Goal: Task Accomplishment & Management: Manage account settings

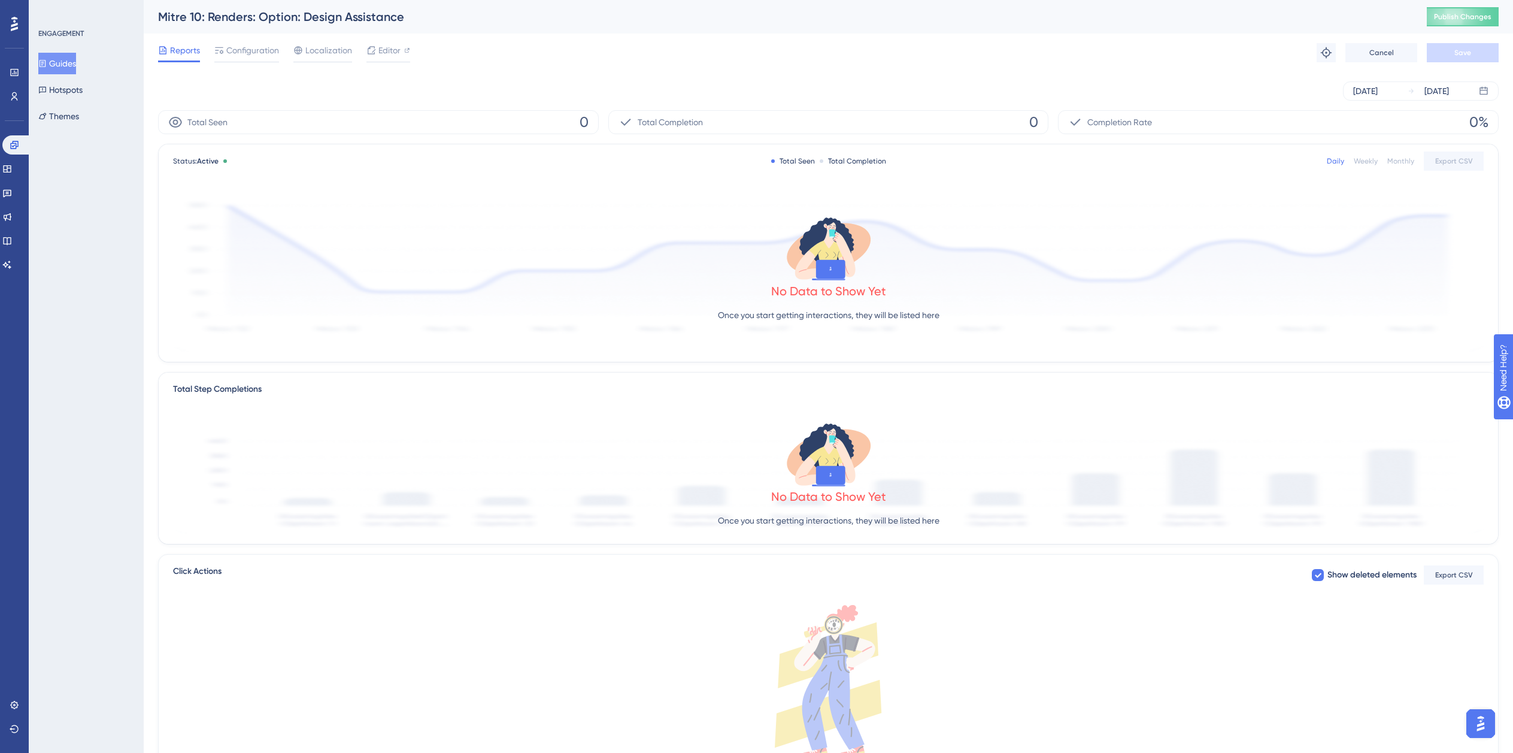
click at [74, 61] on button "Guides" at bounding box center [57, 64] width 38 height 22
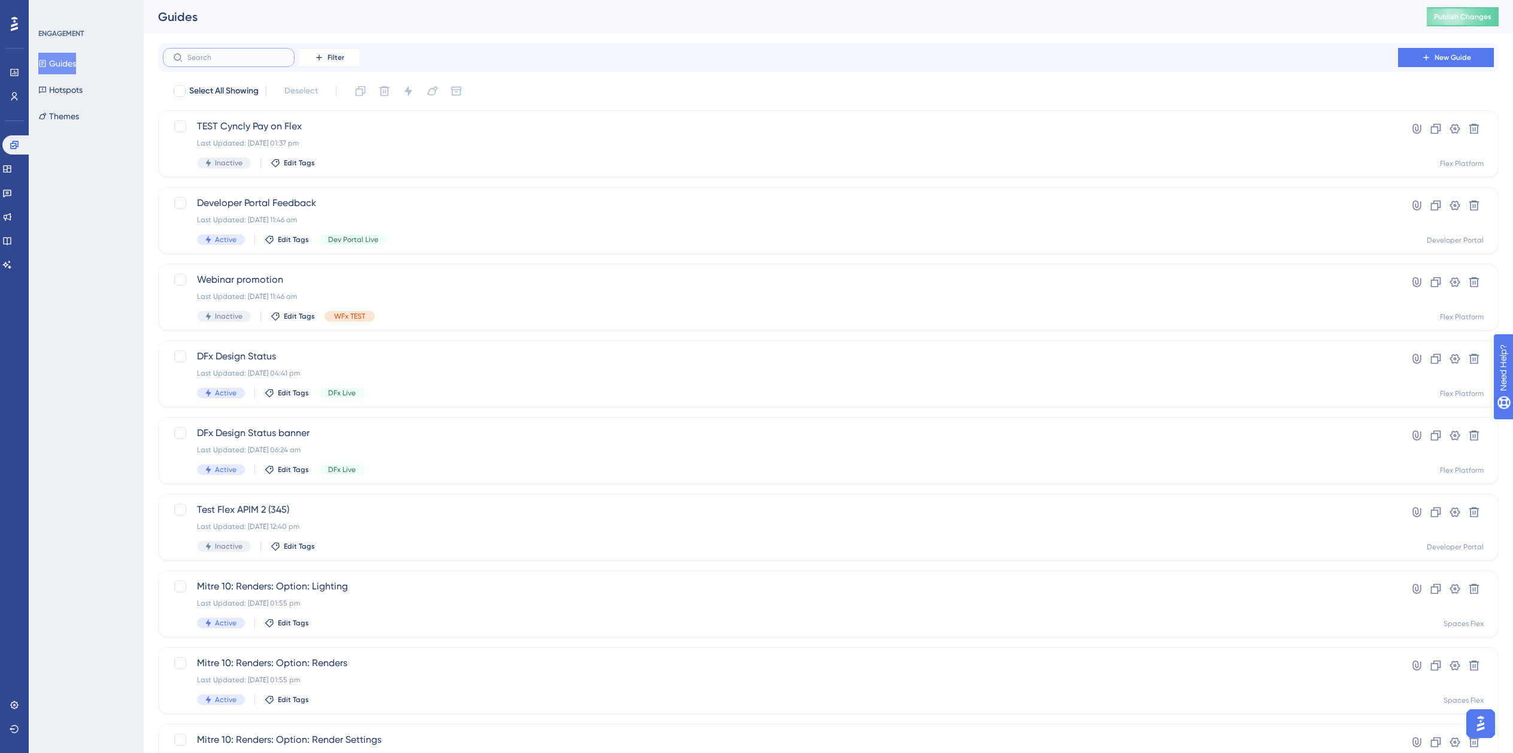
click at [246, 57] on input "text" at bounding box center [235, 57] width 97 height 8
type input "Re"
click at [362, 231] on div "Mitre 10: Renders: Option: Renders Last Updated: 08 Sept 2025 01:55 pm Active E…" at bounding box center [780, 220] width 1167 height 49
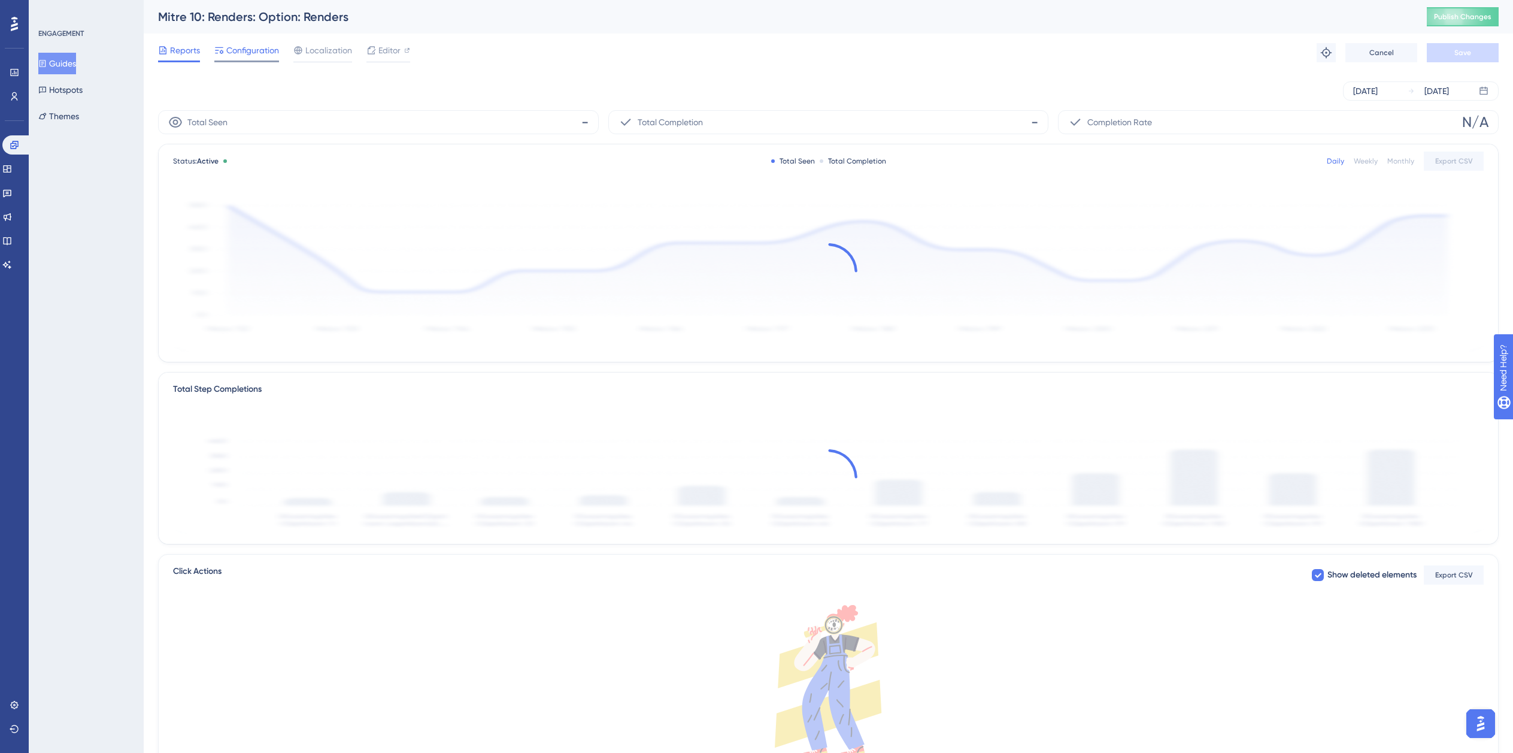
click at [262, 50] on span "Configuration" at bounding box center [252, 50] width 53 height 14
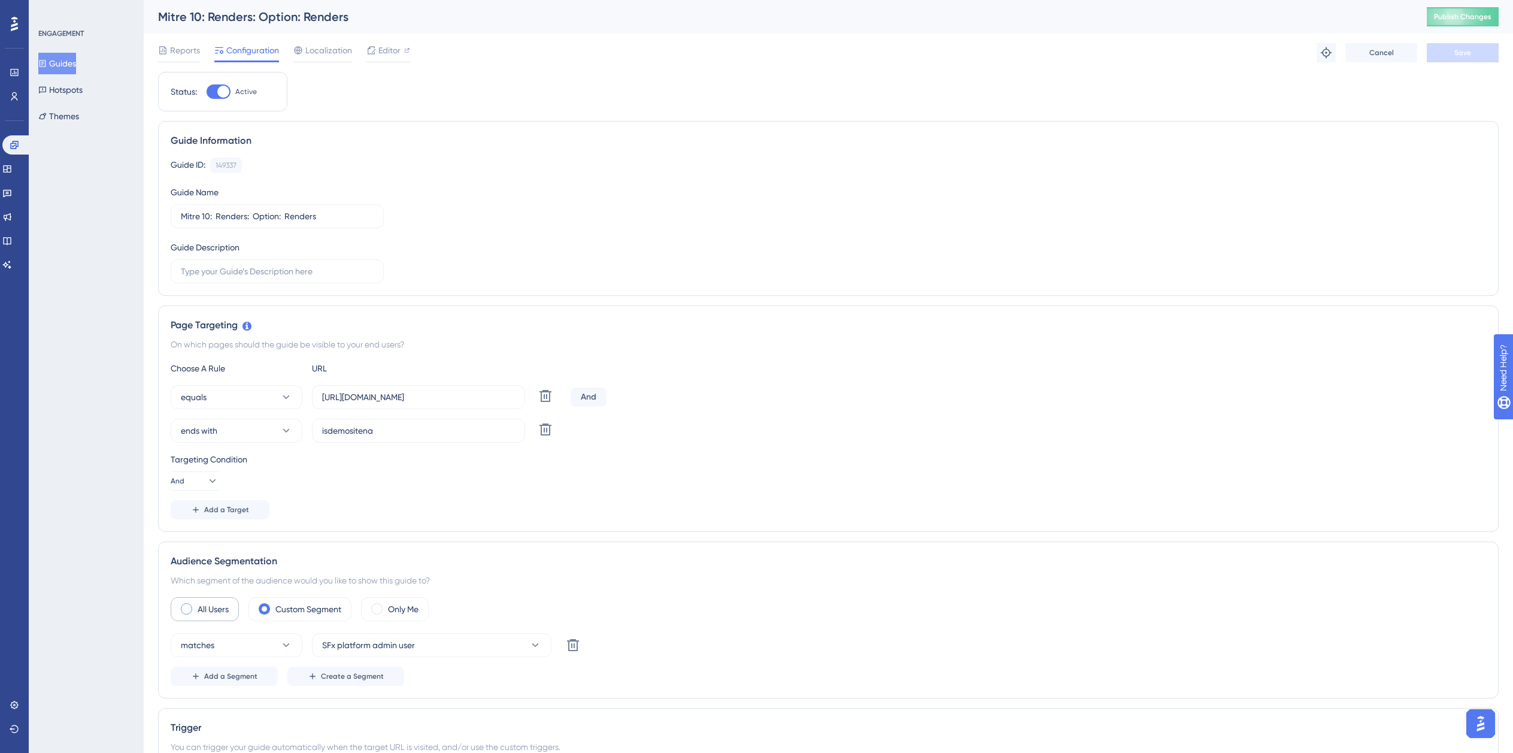
click at [221, 611] on label "All Users" at bounding box center [213, 609] width 31 height 14
click at [350, 16] on div "Mitre 10: Renders: Option: Renders1" at bounding box center [777, 16] width 1239 height 17
drag, startPoint x: 346, startPoint y: 14, endPoint x: 363, endPoint y: 15, distance: 17.4
click at [363, 15] on div "Mitre 10: Renders: Option: Renders1" at bounding box center [777, 16] width 1239 height 17
click at [1123, 222] on div "Guide ID: 149337 Copy Guide Name Mitre 10: Renders: Option: Renders1 Guide Desc…" at bounding box center [828, 220] width 1315 height 126
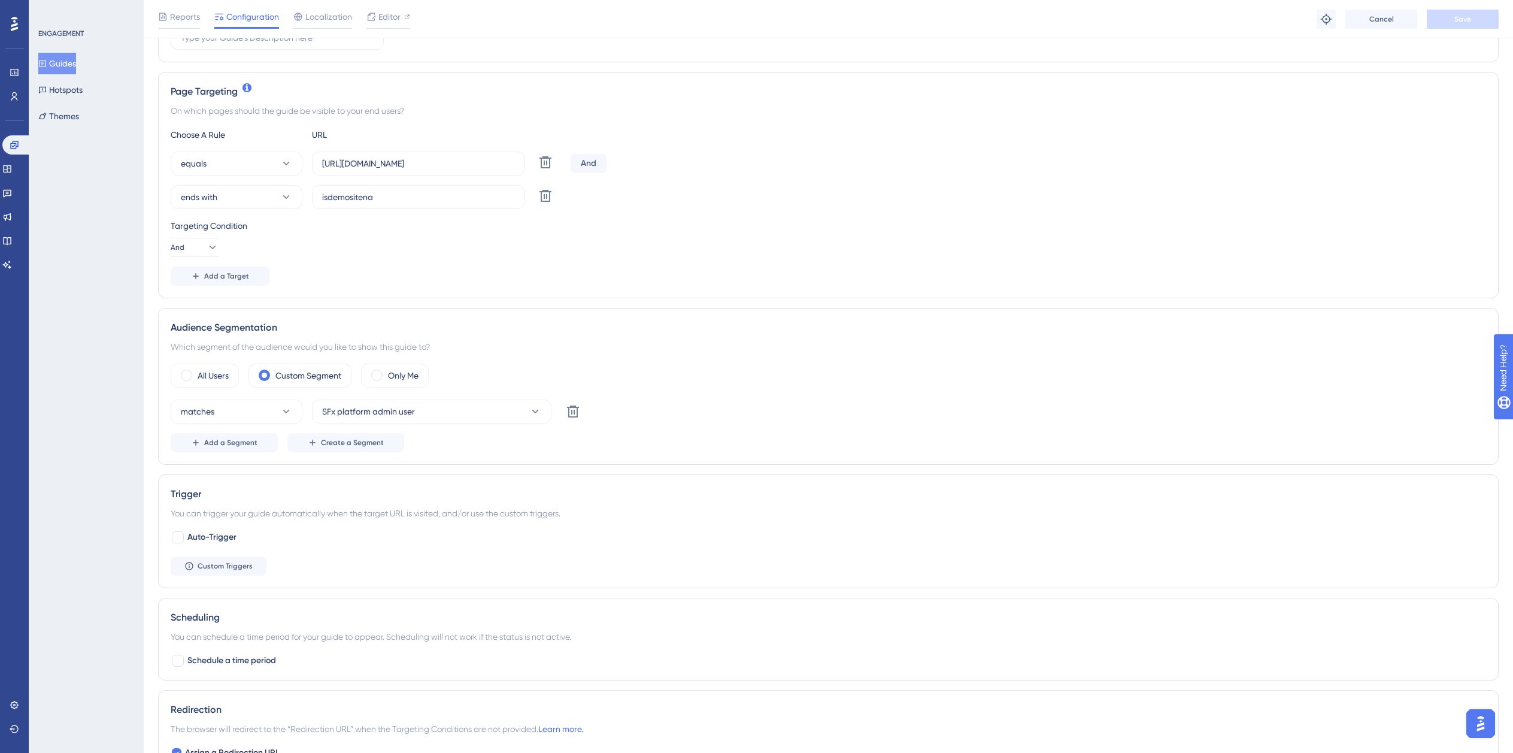
scroll to position [240, 0]
click at [211, 366] on div "All Users" at bounding box center [205, 374] width 68 height 24
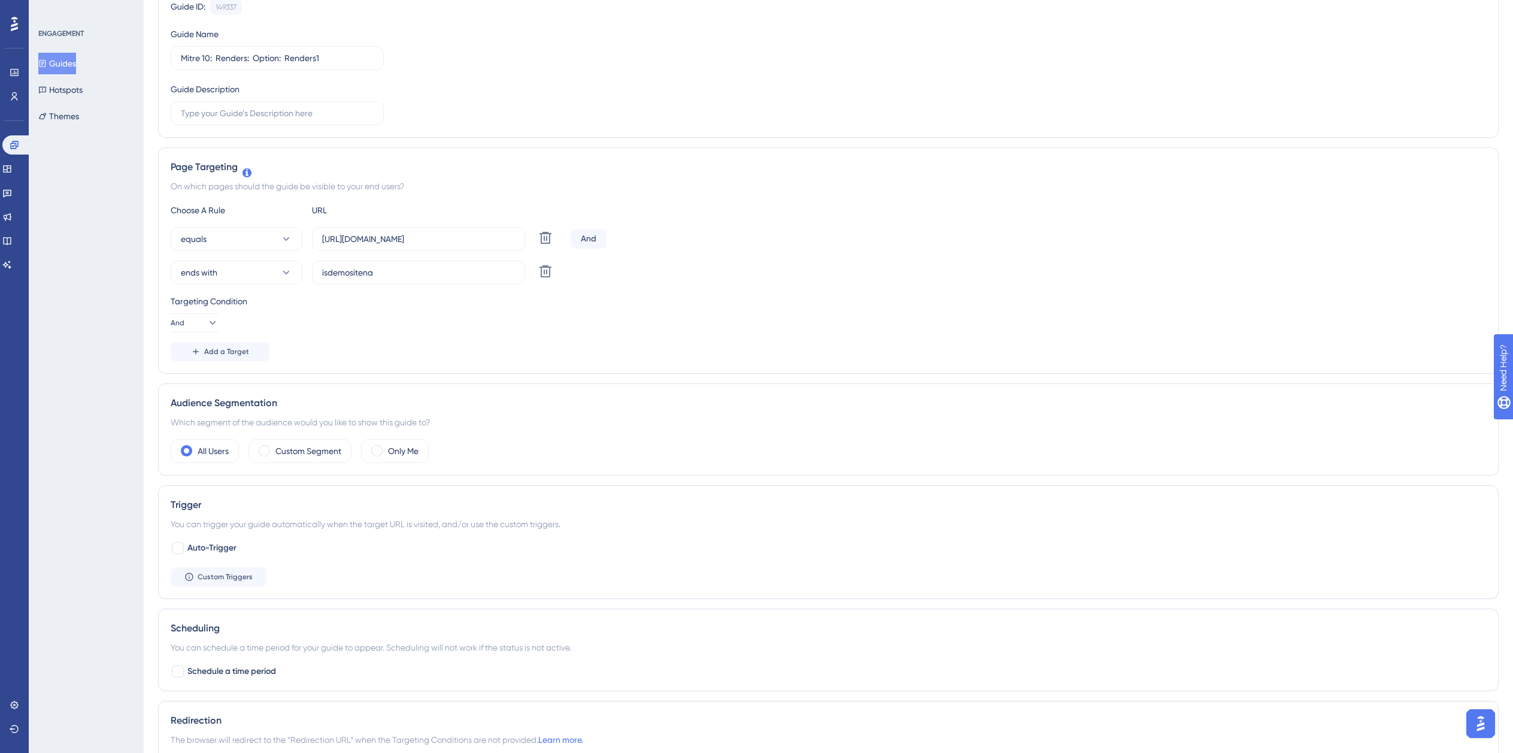
scroll to position [0, 0]
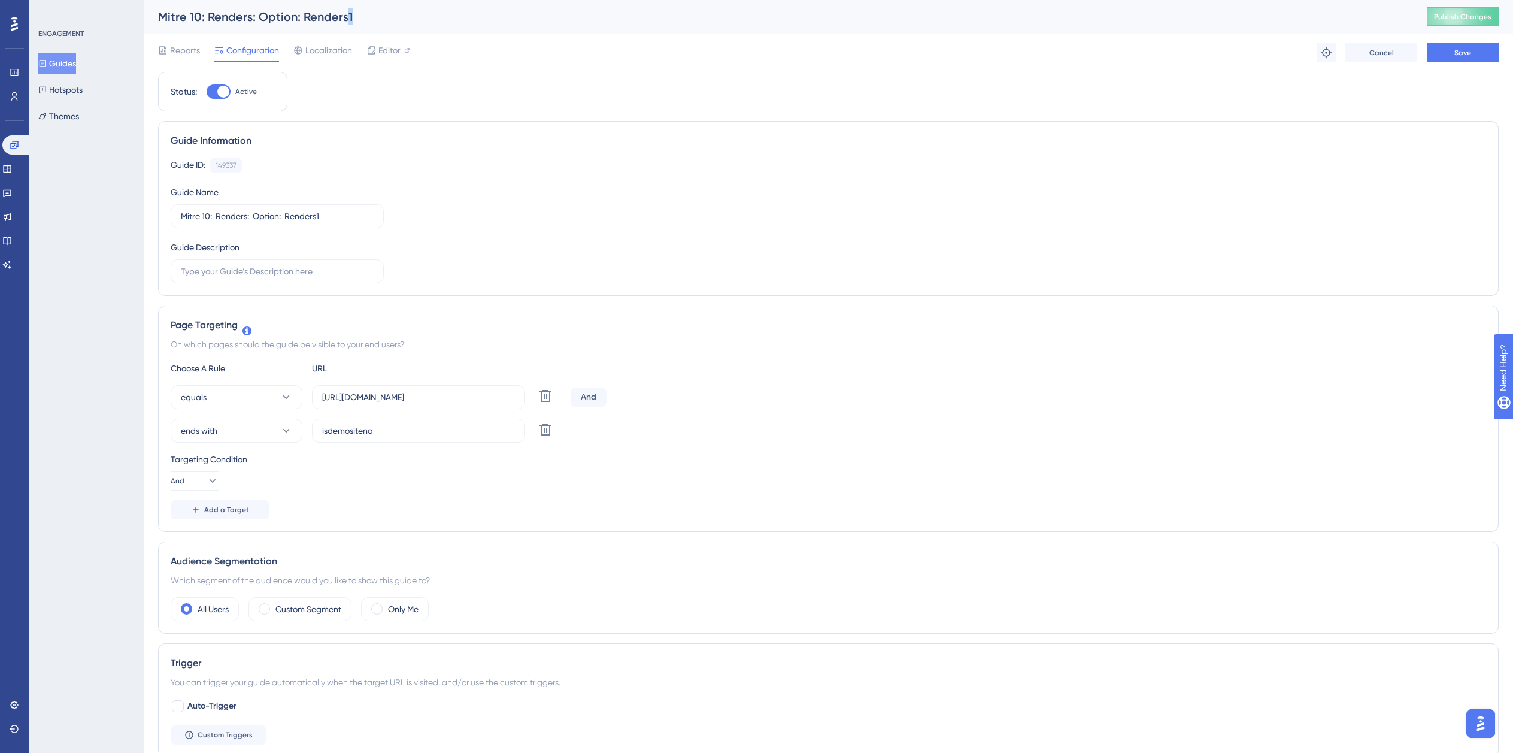
drag, startPoint x: 347, startPoint y: 14, endPoint x: 400, endPoint y: 16, distance: 53.3
click at [400, 16] on div "Mitre 10: Renders: Option: Renders1" at bounding box center [777, 16] width 1239 height 17
click at [1468, 50] on span "Save" at bounding box center [1462, 53] width 17 height 10
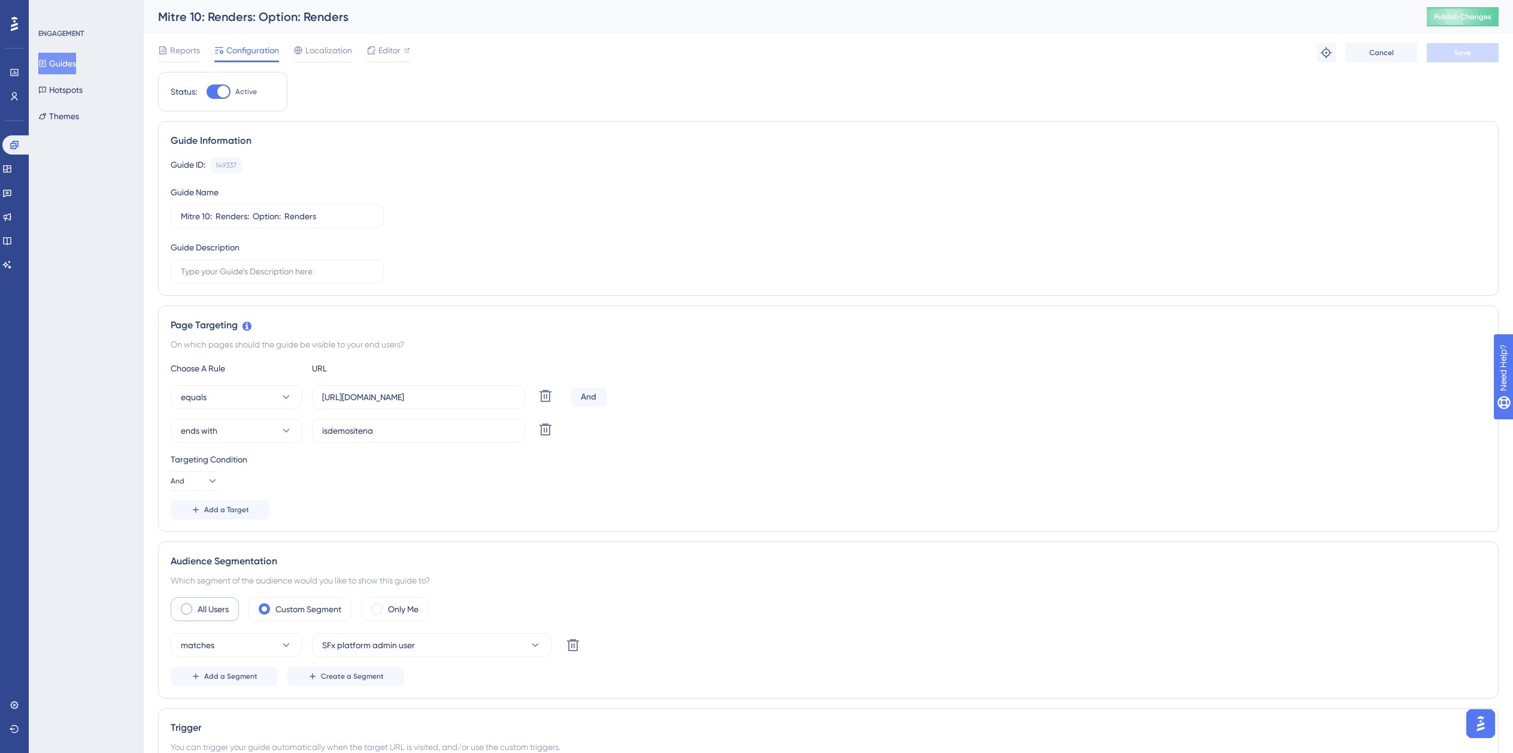
click at [209, 608] on label "All Users" at bounding box center [213, 609] width 31 height 14
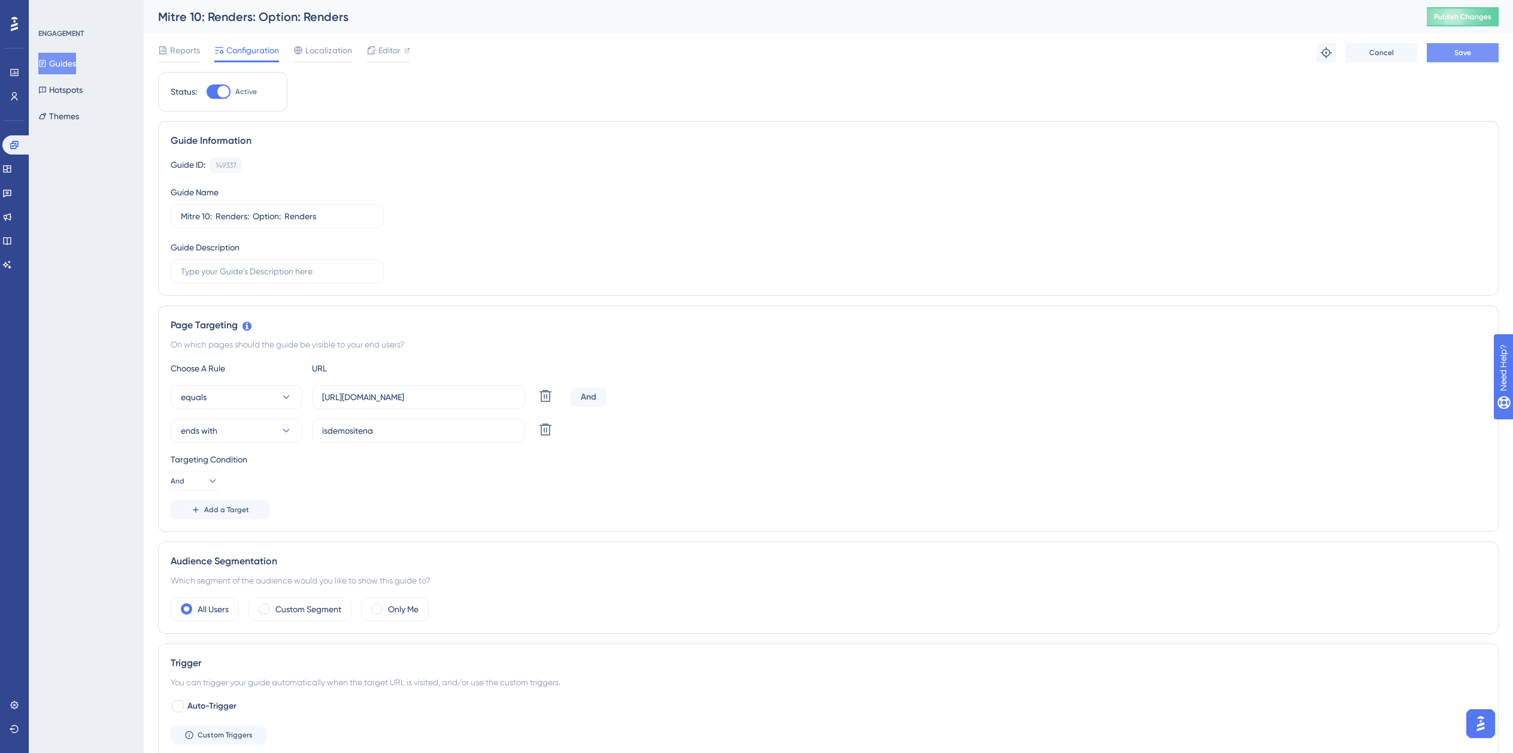
click at [1480, 51] on button "Save" at bounding box center [1463, 52] width 72 height 19
click at [1471, 13] on span "Publish Changes" at bounding box center [1462, 17] width 57 height 10
click at [68, 64] on button "Guides" at bounding box center [57, 64] width 38 height 22
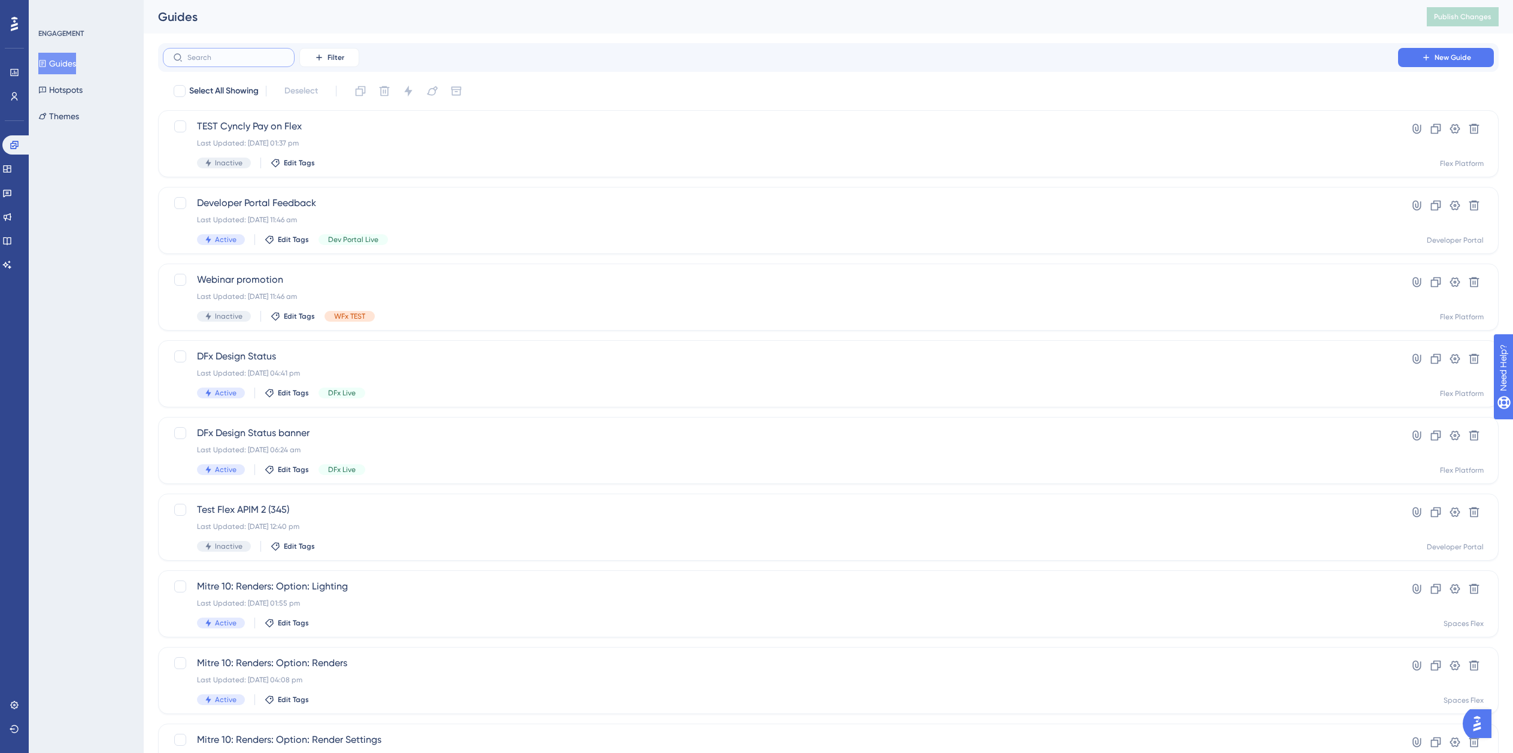
click at [241, 61] on input "text" at bounding box center [235, 57] width 97 height 8
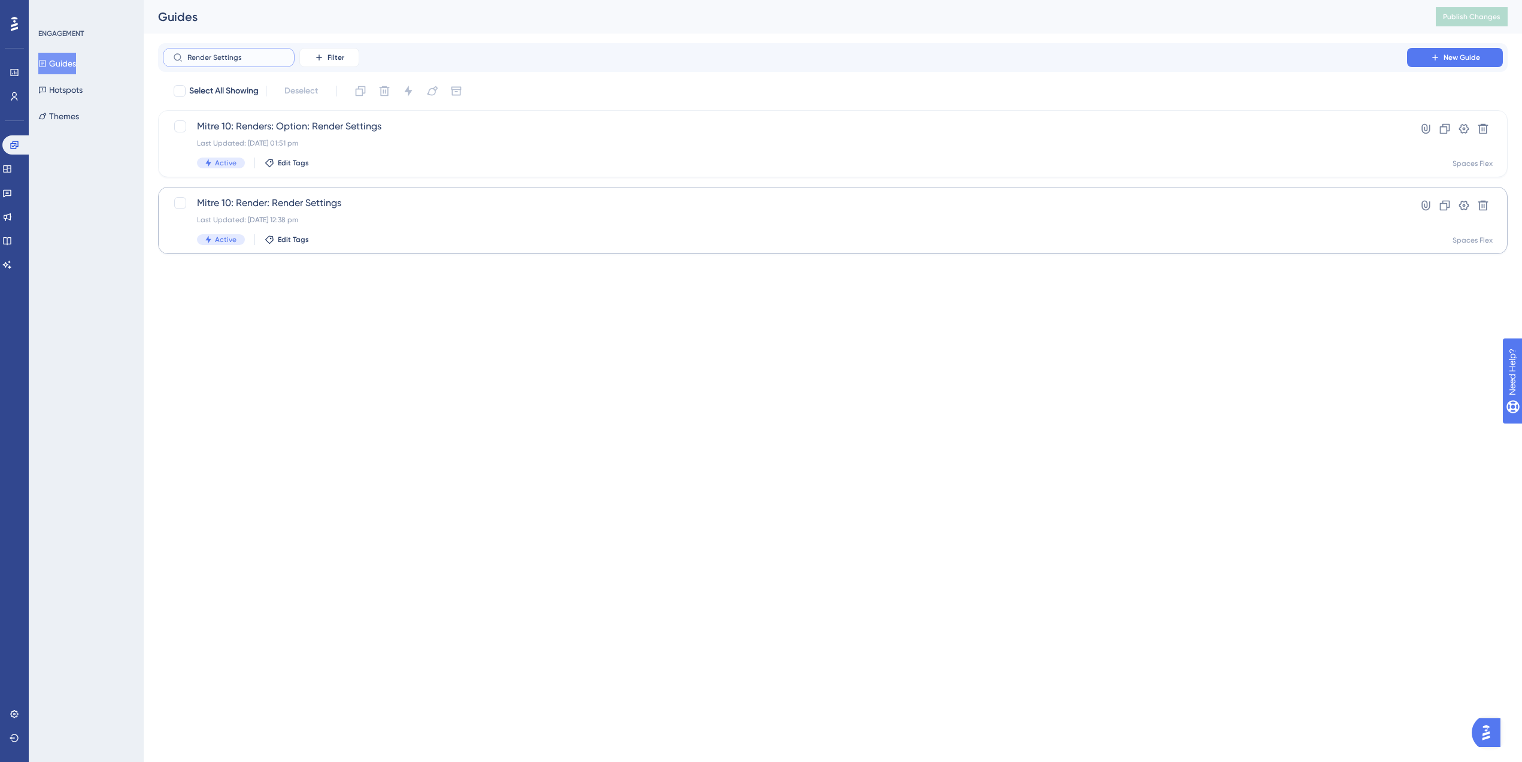
type input "Render Settings"
click at [387, 212] on div "Mitre 10: Render: Render Settings Last Updated: [DATE] 12:38 pm Active Edit Tags" at bounding box center [785, 220] width 1176 height 49
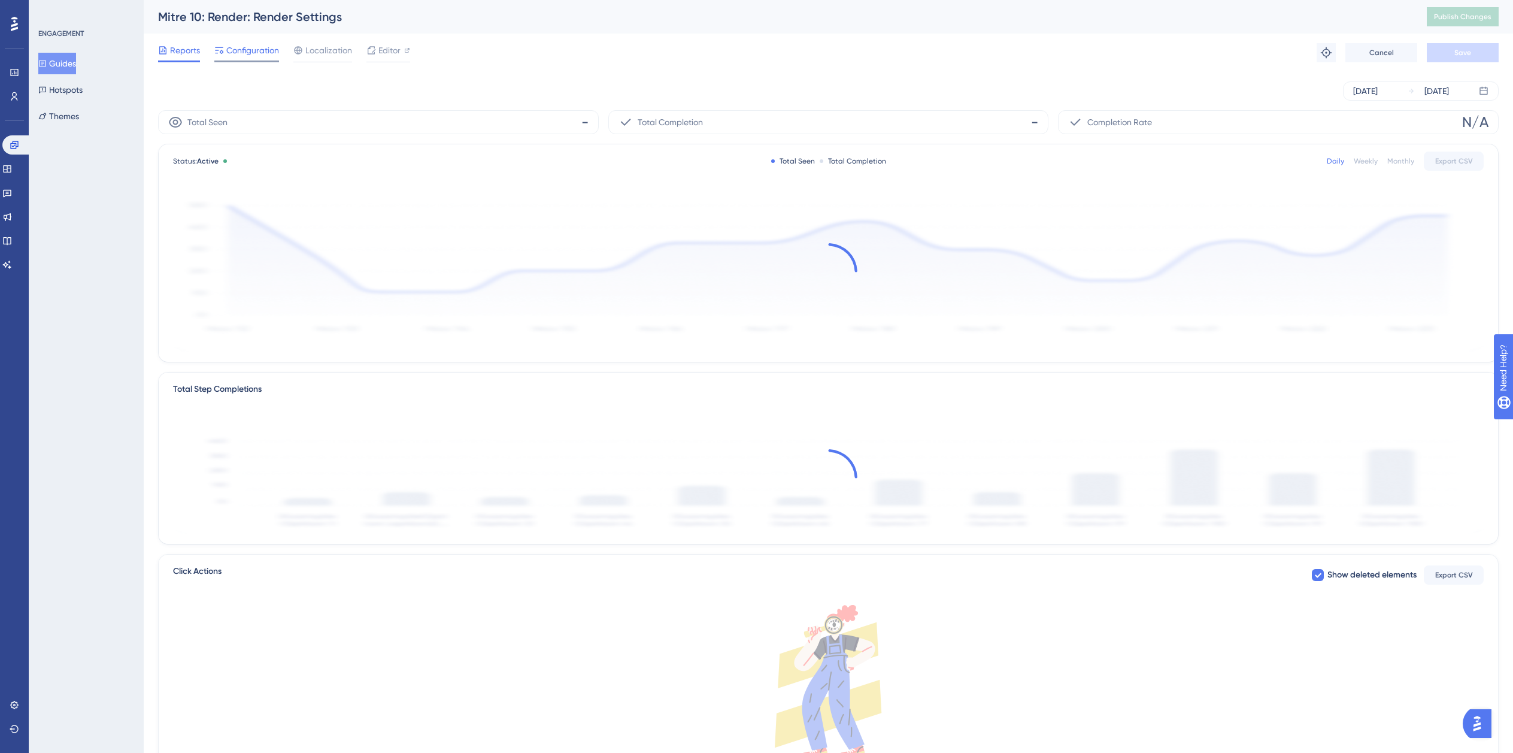
click at [237, 49] on span "Configuration" at bounding box center [252, 50] width 53 height 14
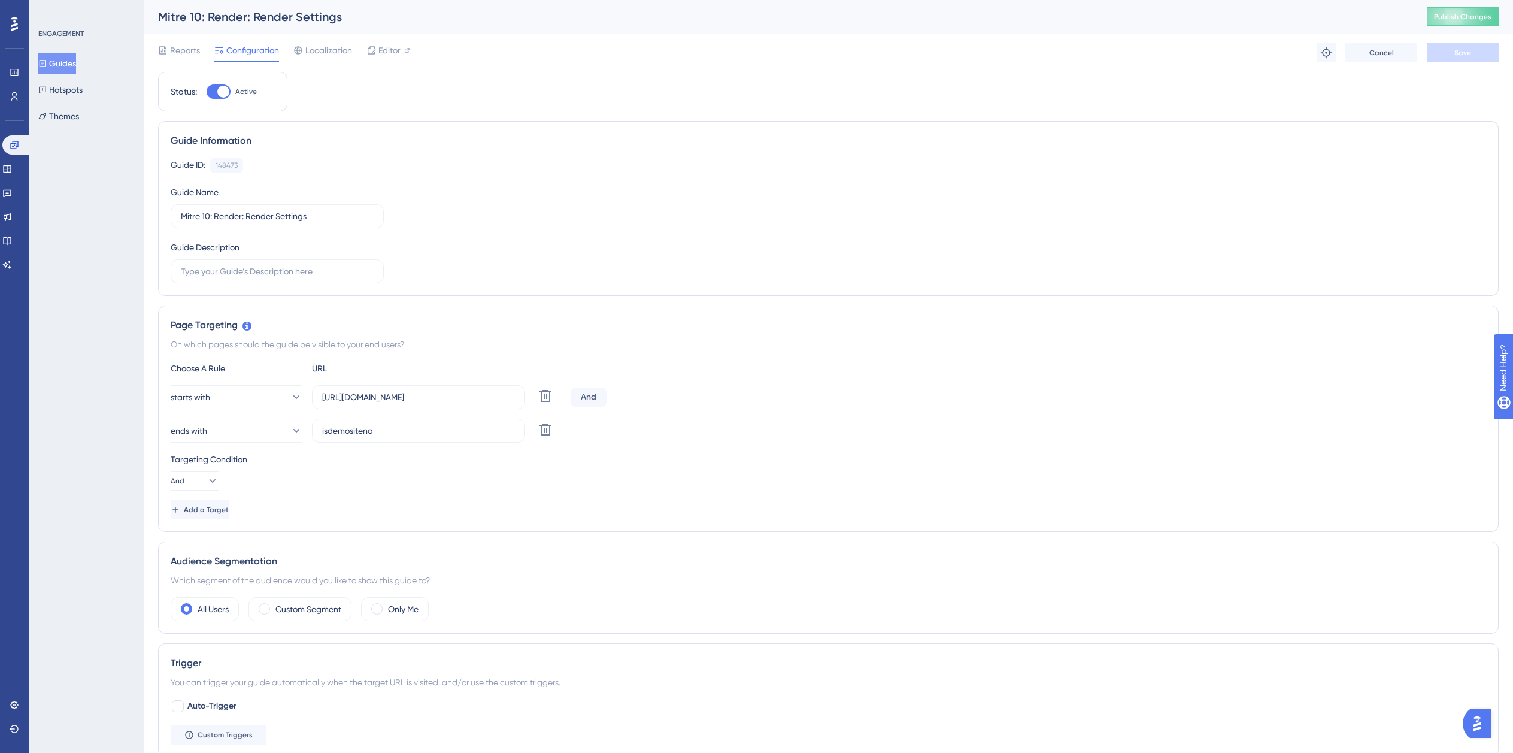
click at [76, 65] on button "Guides" at bounding box center [57, 64] width 38 height 22
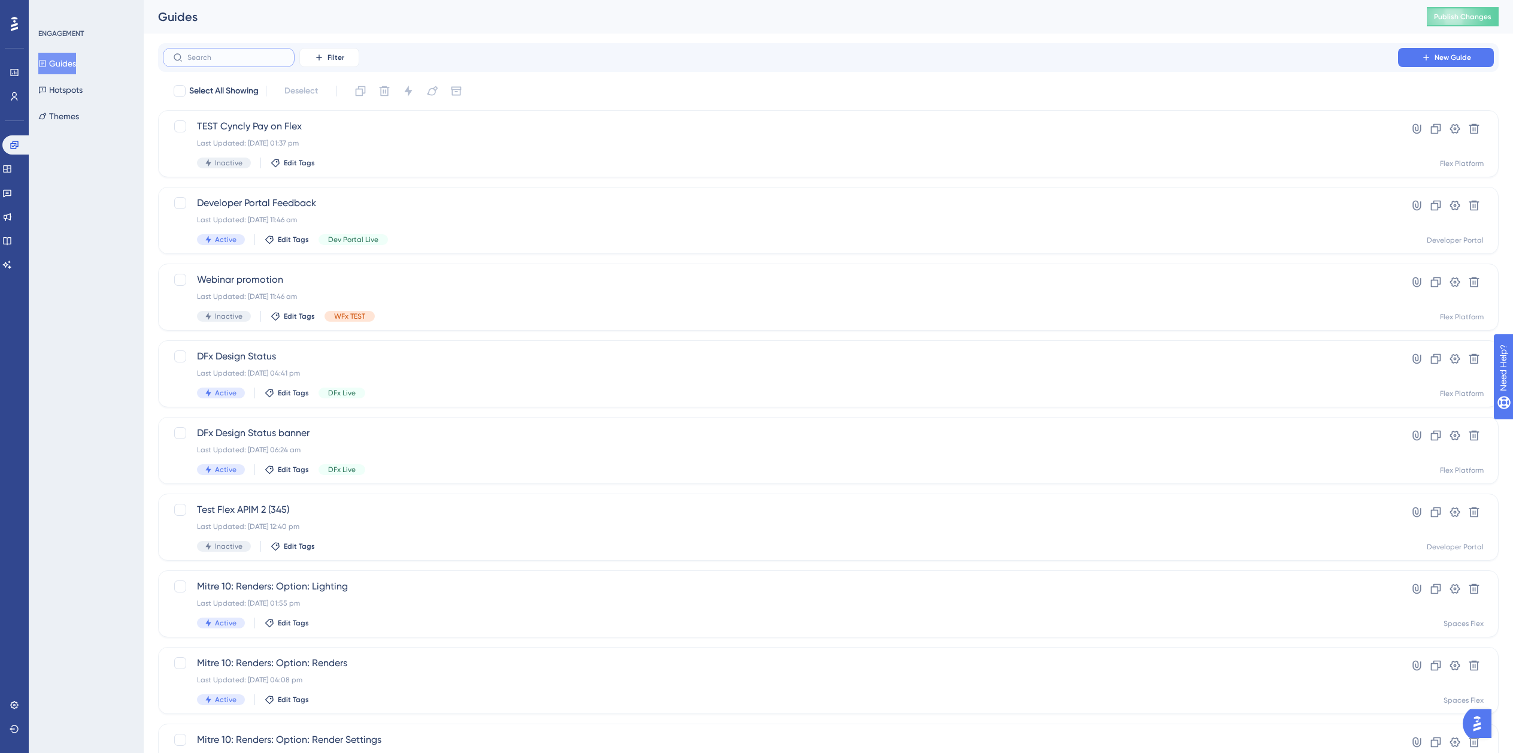
click at [262, 57] on input "text" at bounding box center [235, 57] width 97 height 8
type input "Render"
click at [398, 207] on span "Mitre 10: Renders: Option: Renders" at bounding box center [780, 203] width 1167 height 14
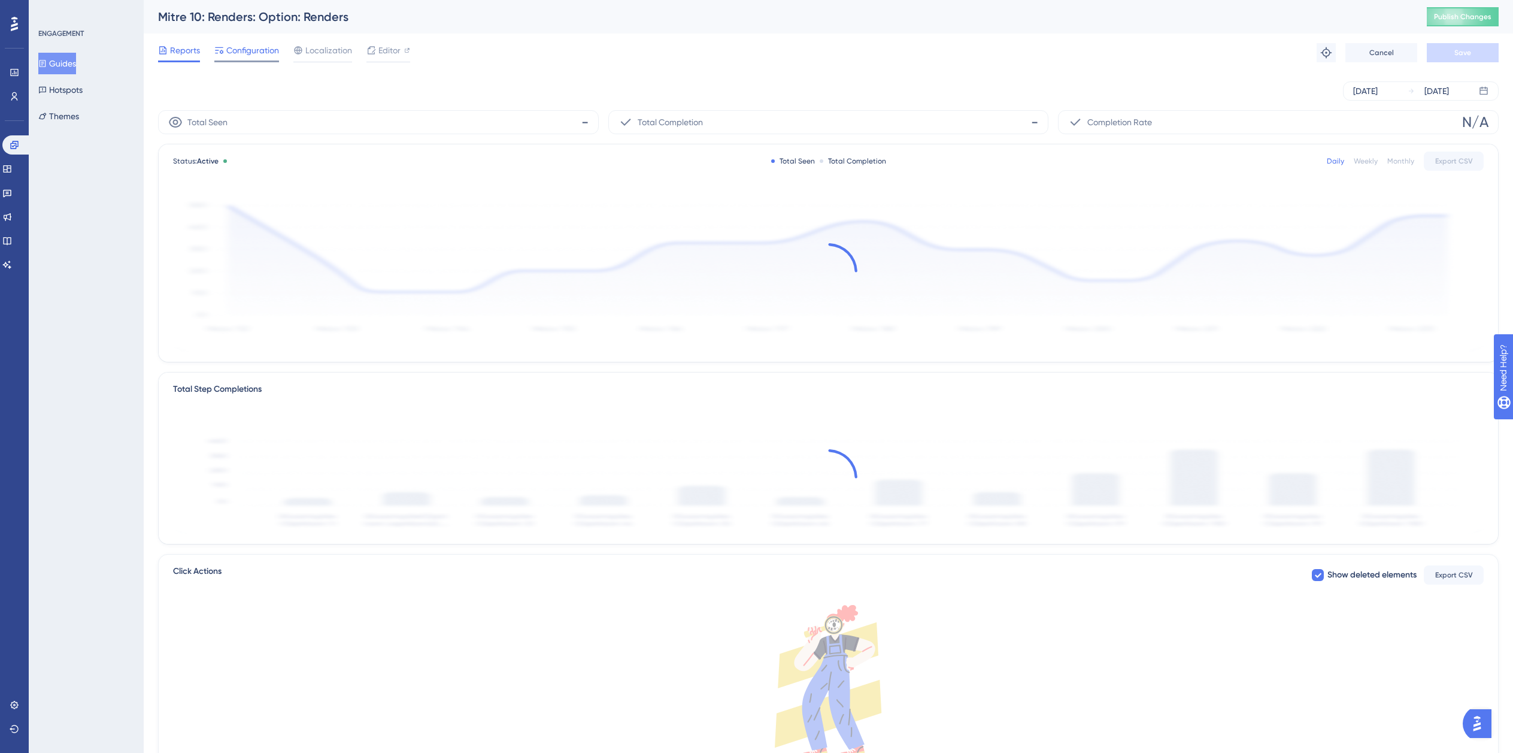
click at [236, 48] on span "Configuration" at bounding box center [252, 50] width 53 height 14
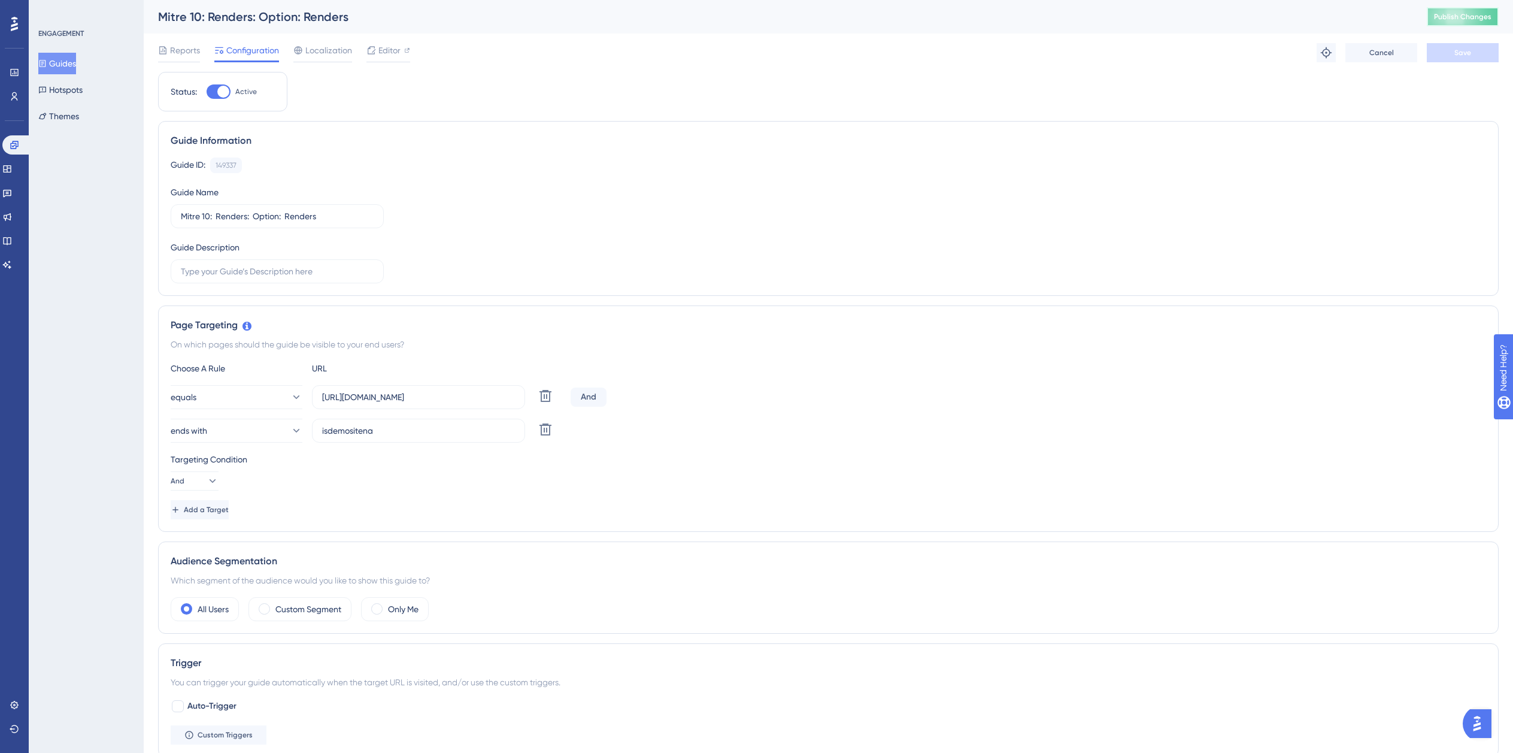
click at [1453, 19] on span "Publish Changes" at bounding box center [1462, 17] width 57 height 10
click at [874, 229] on div "Guide ID: 149337 Copy Guide Name Mitre 10: Renders: Option: Renders Guide Descr…" at bounding box center [828, 220] width 1315 height 126
